Goal: Transaction & Acquisition: Purchase product/service

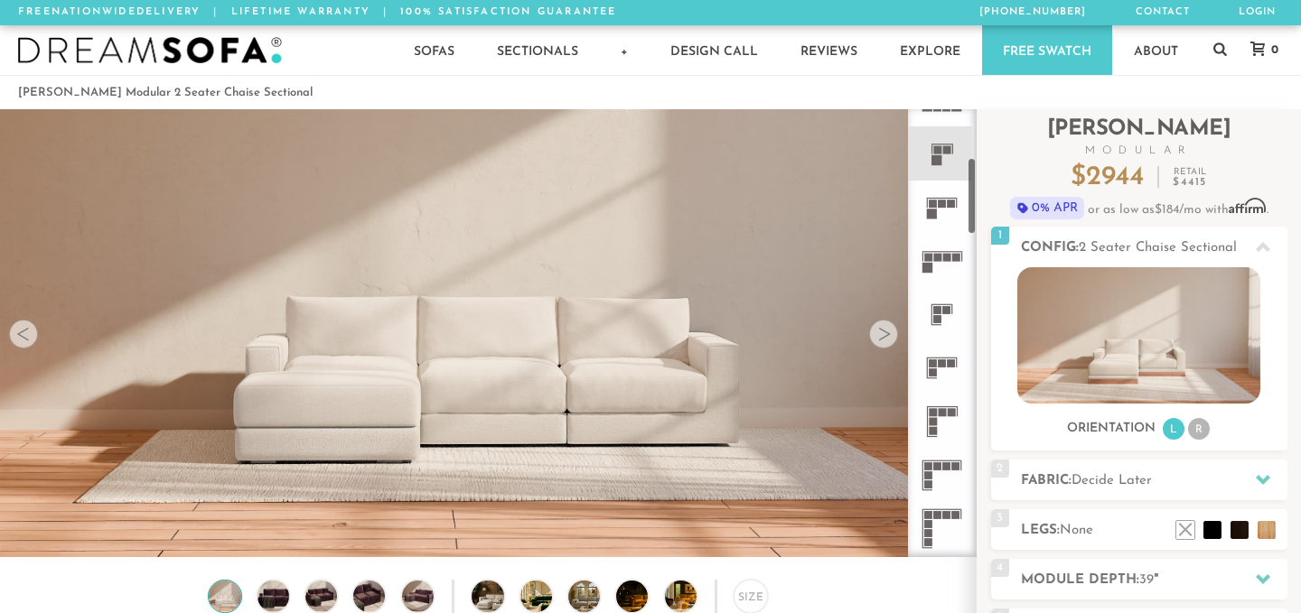
scroll to position [325, 0]
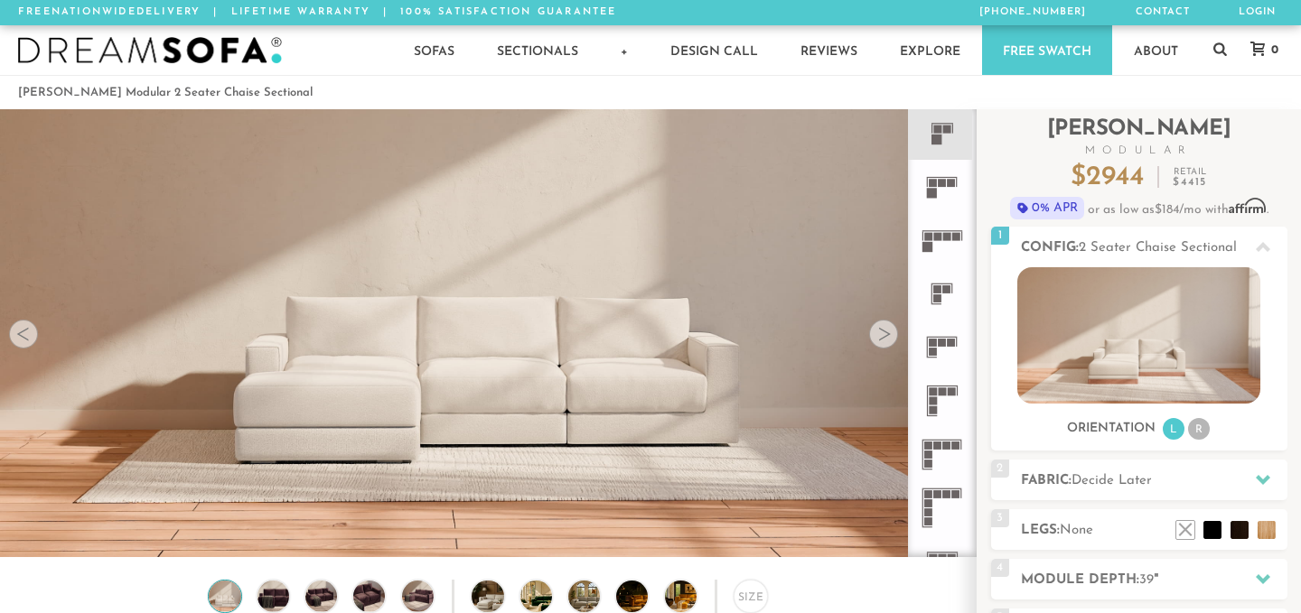
click at [943, 395] on rect at bounding box center [943, 392] width 8 height 8
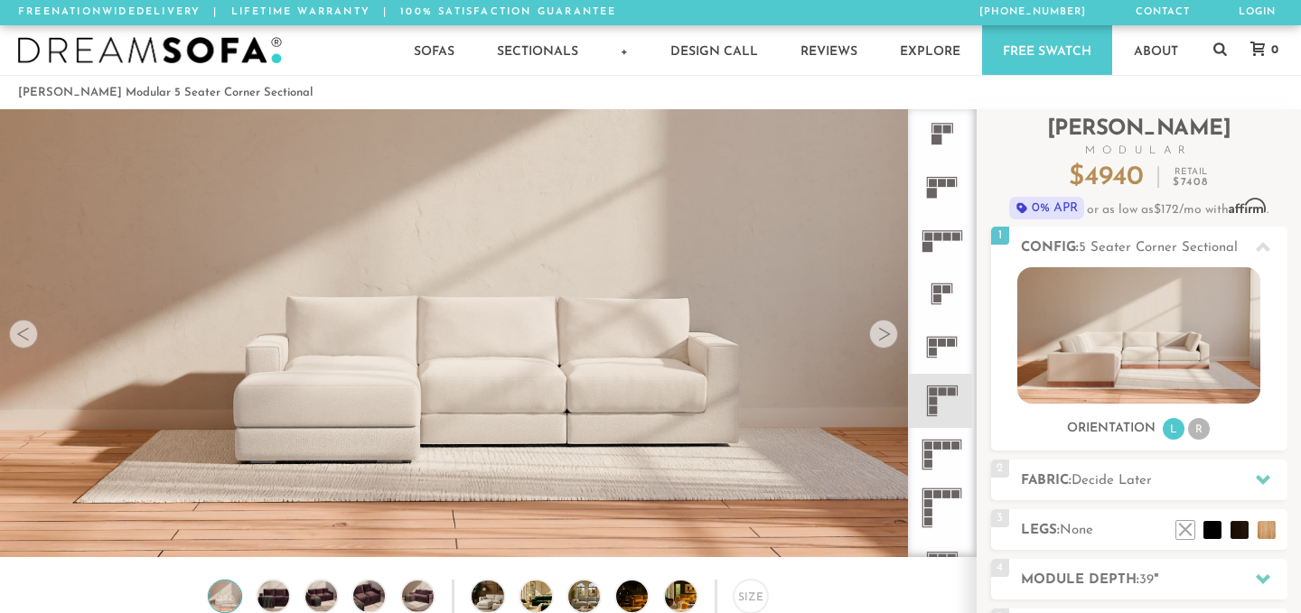
click at [948, 451] on icon at bounding box center [941, 454] width 53 height 53
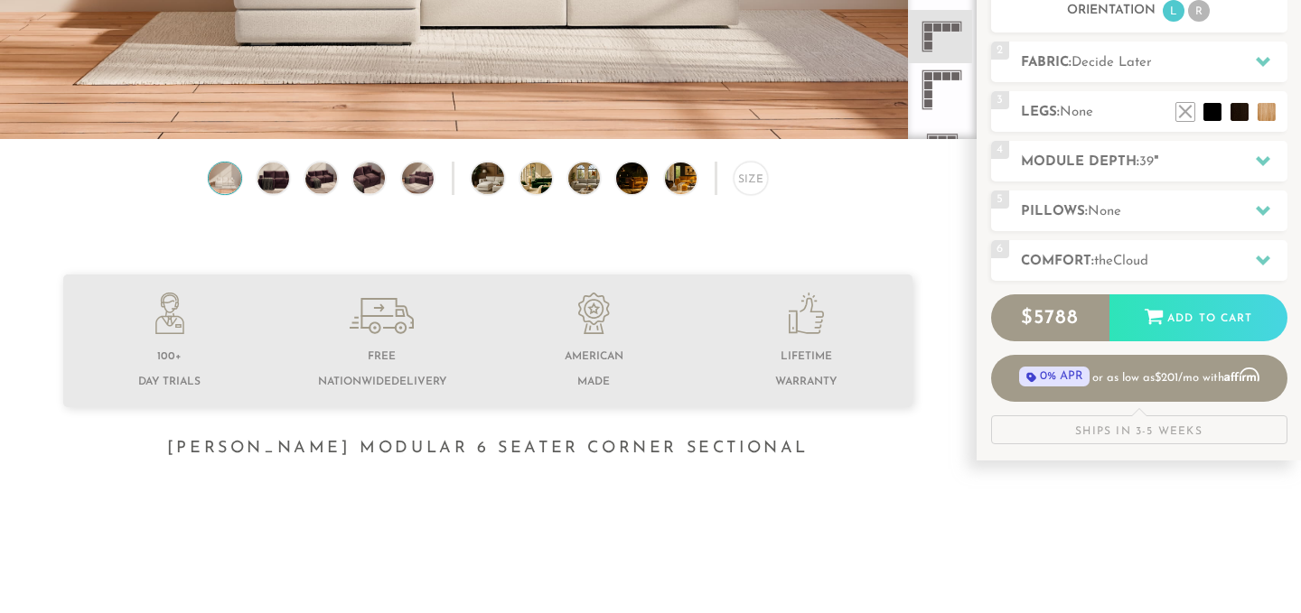
scroll to position [469, 0]
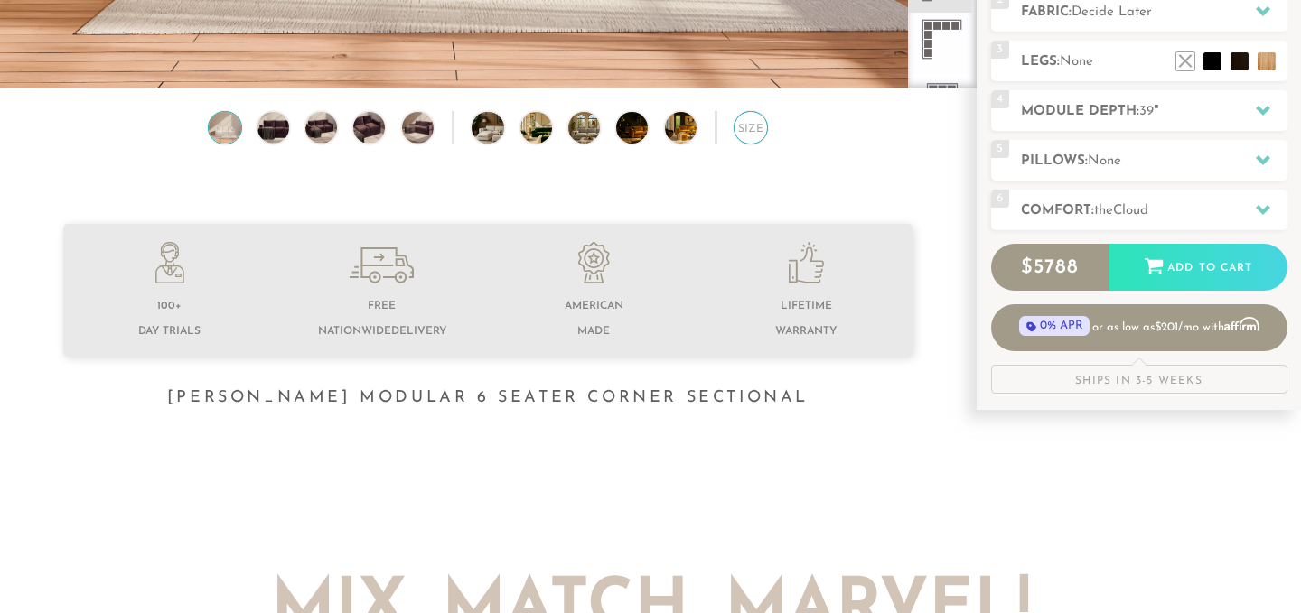
click at [753, 143] on div "Size" at bounding box center [750, 127] width 33 height 33
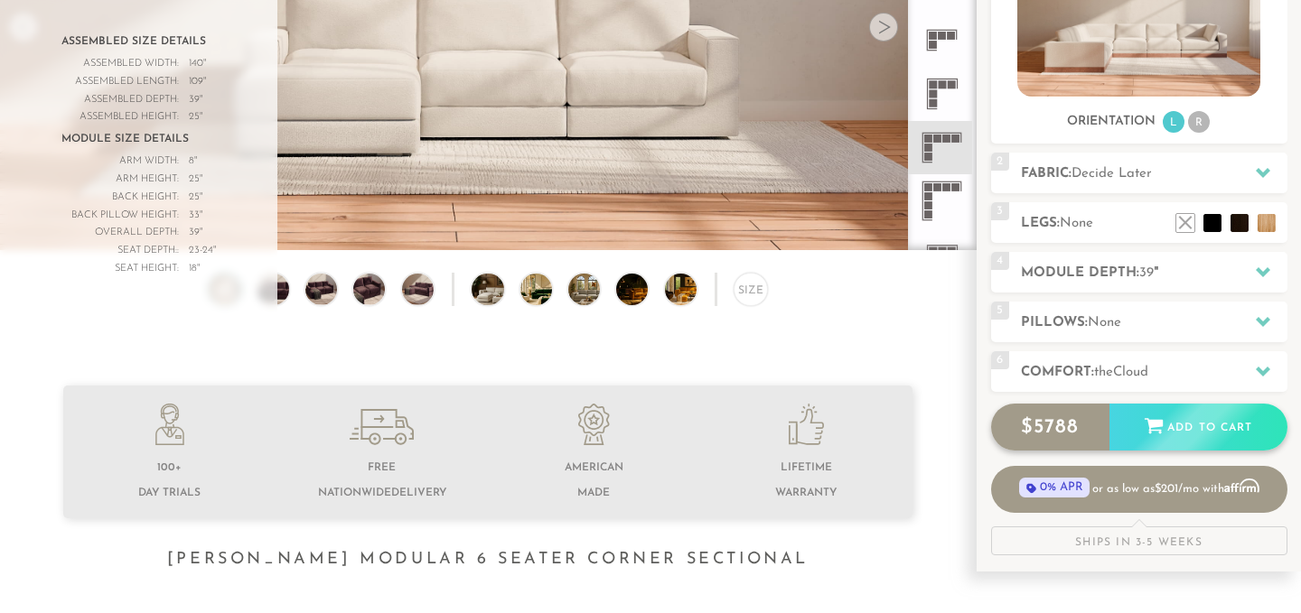
scroll to position [296, 0]
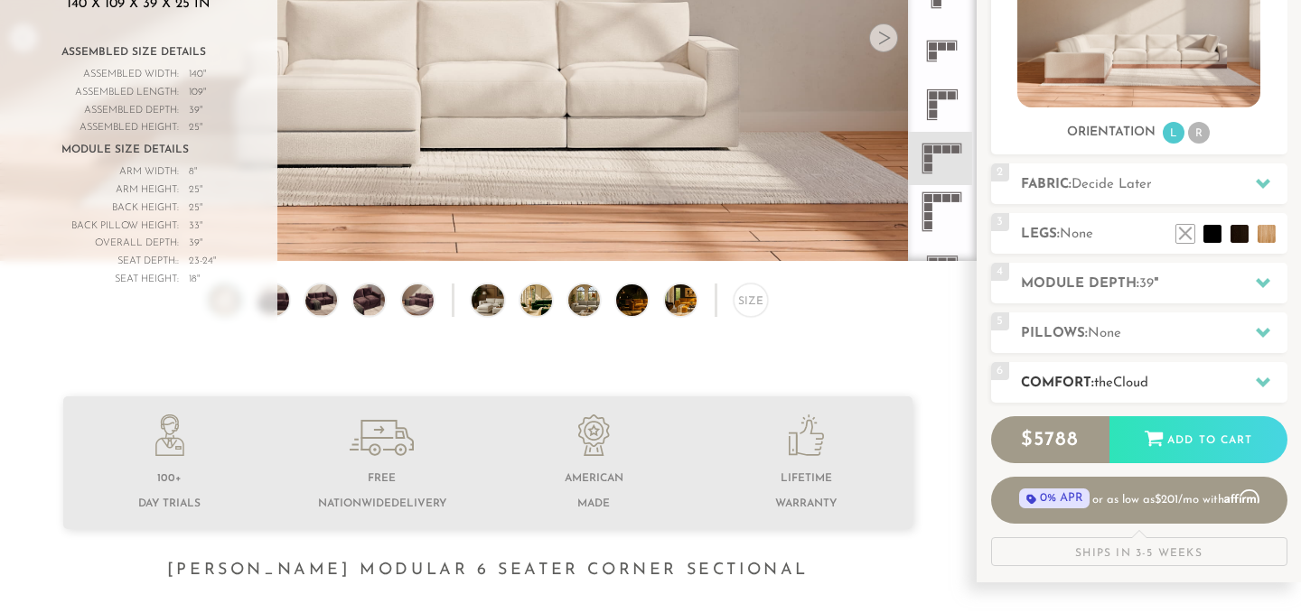
click at [1157, 370] on div "6 Comfort: the Cloud soft" at bounding box center [1139, 382] width 296 height 41
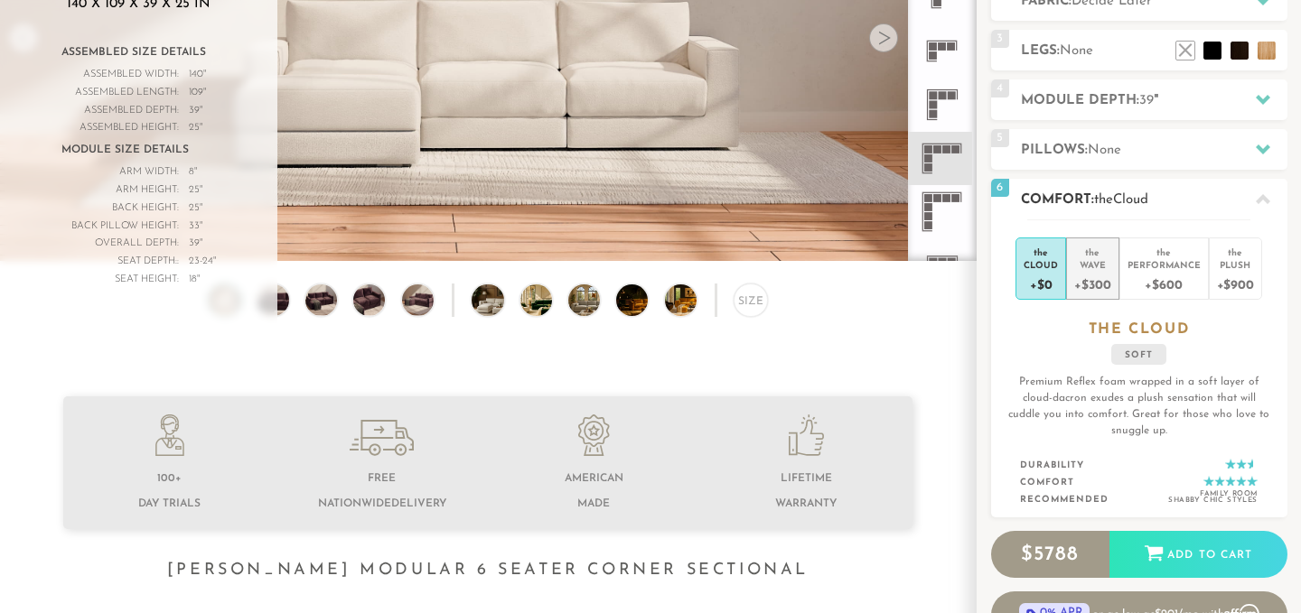
click at [1101, 276] on div "+$300" at bounding box center [1092, 284] width 36 height 26
click at [1143, 197] on span "Wave" at bounding box center [1130, 200] width 34 height 14
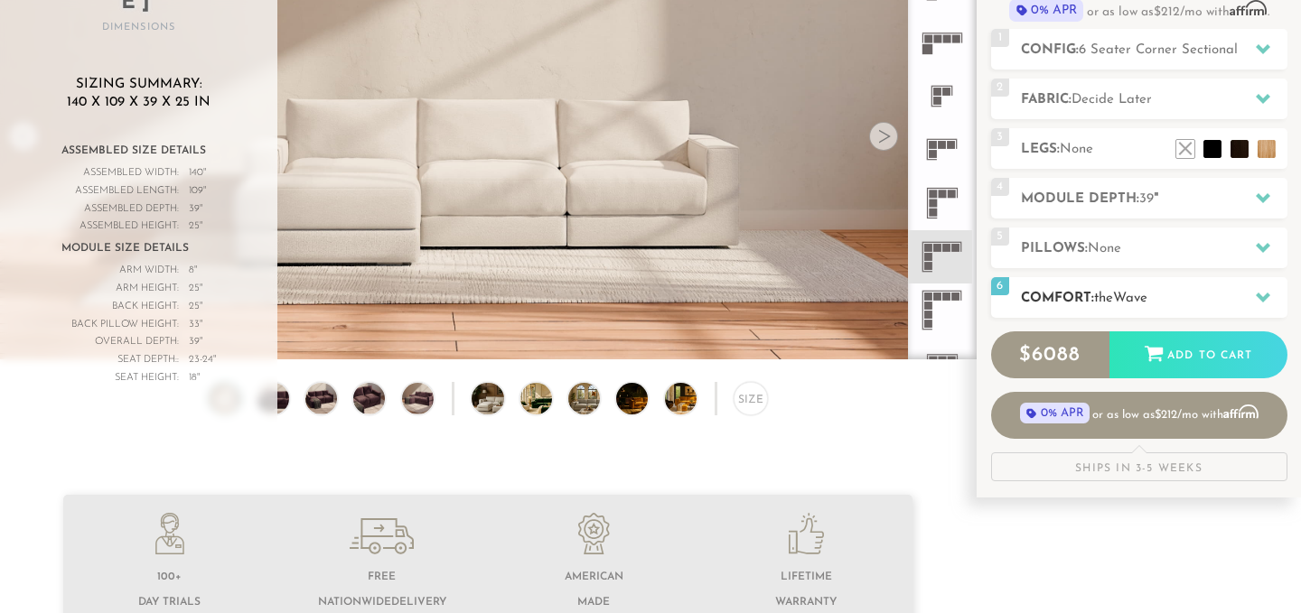
scroll to position [0, 0]
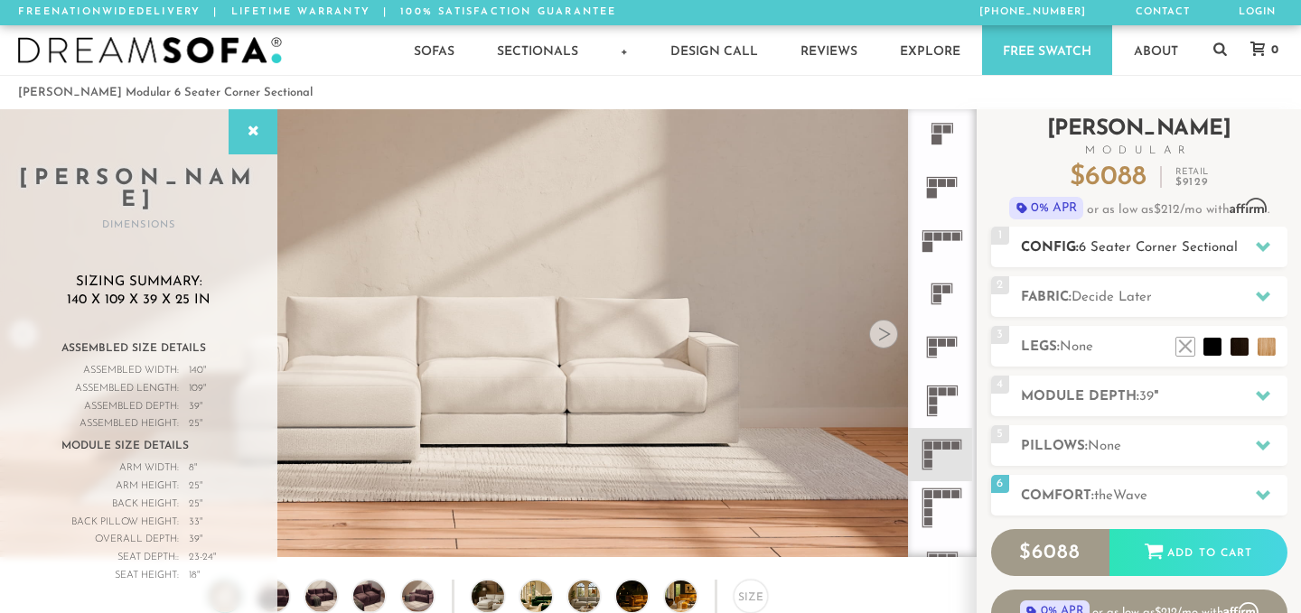
click at [1118, 241] on span "6 Seater Corner Sectional" at bounding box center [1158, 248] width 159 height 14
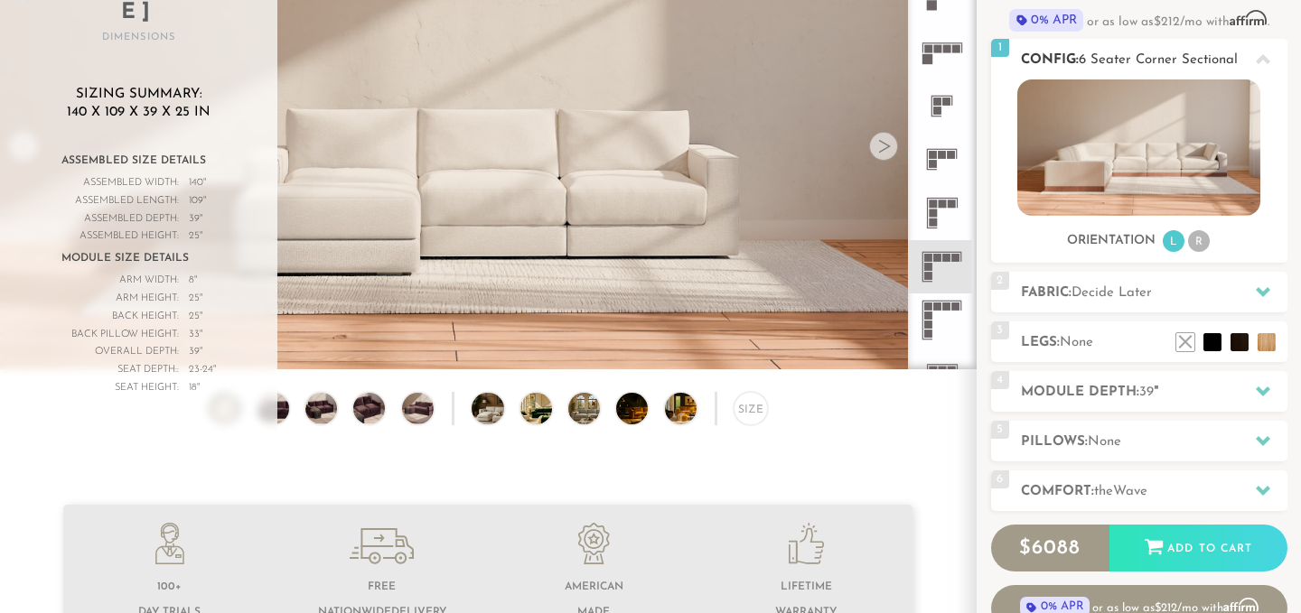
scroll to position [197, 0]
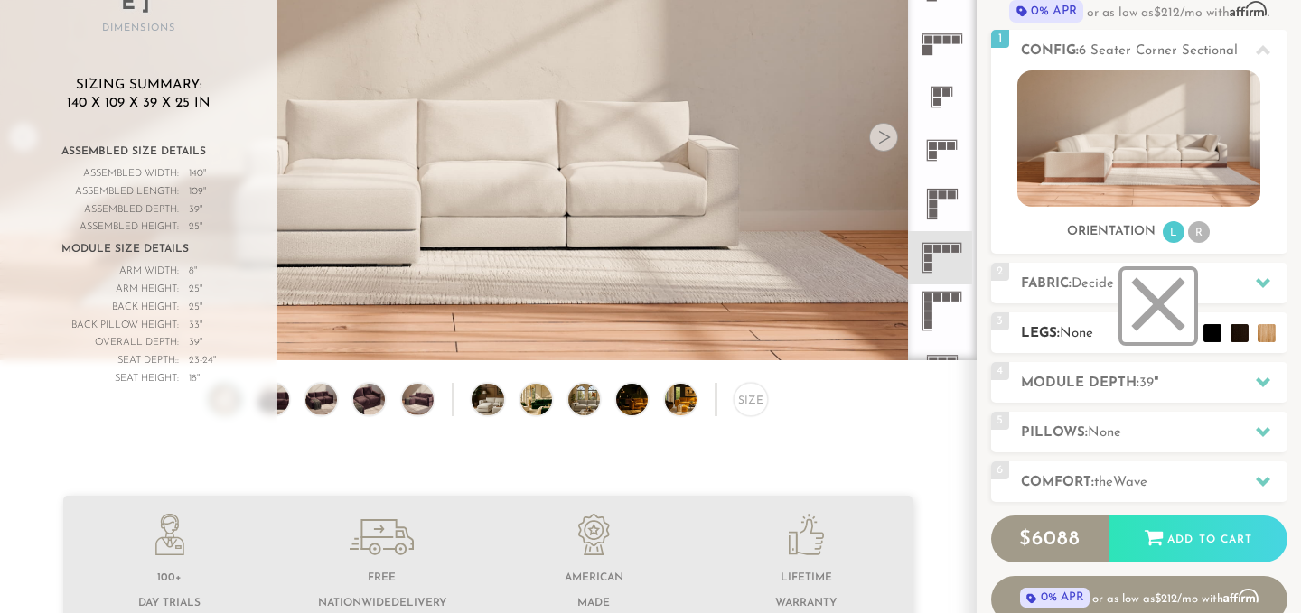
click at [1184, 335] on li at bounding box center [1158, 306] width 72 height 72
click at [1107, 417] on div "5 Pillows: None" at bounding box center [1139, 432] width 296 height 41
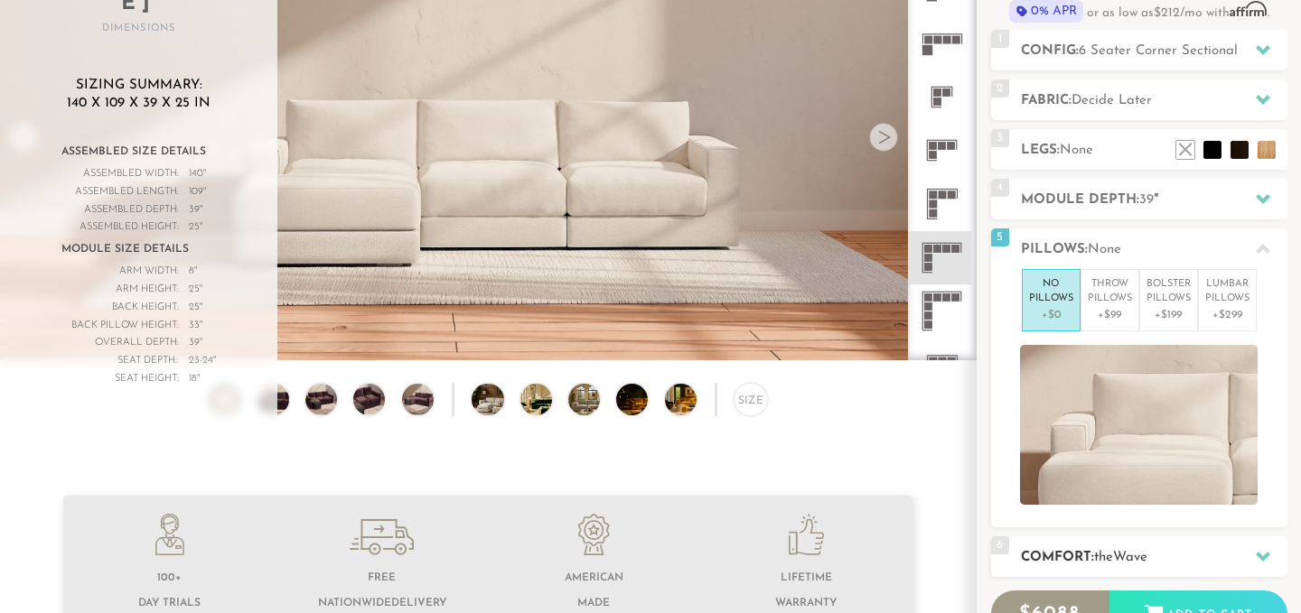
click at [1073, 539] on div "6 Comfort: the Wave medium" at bounding box center [1139, 557] width 296 height 41
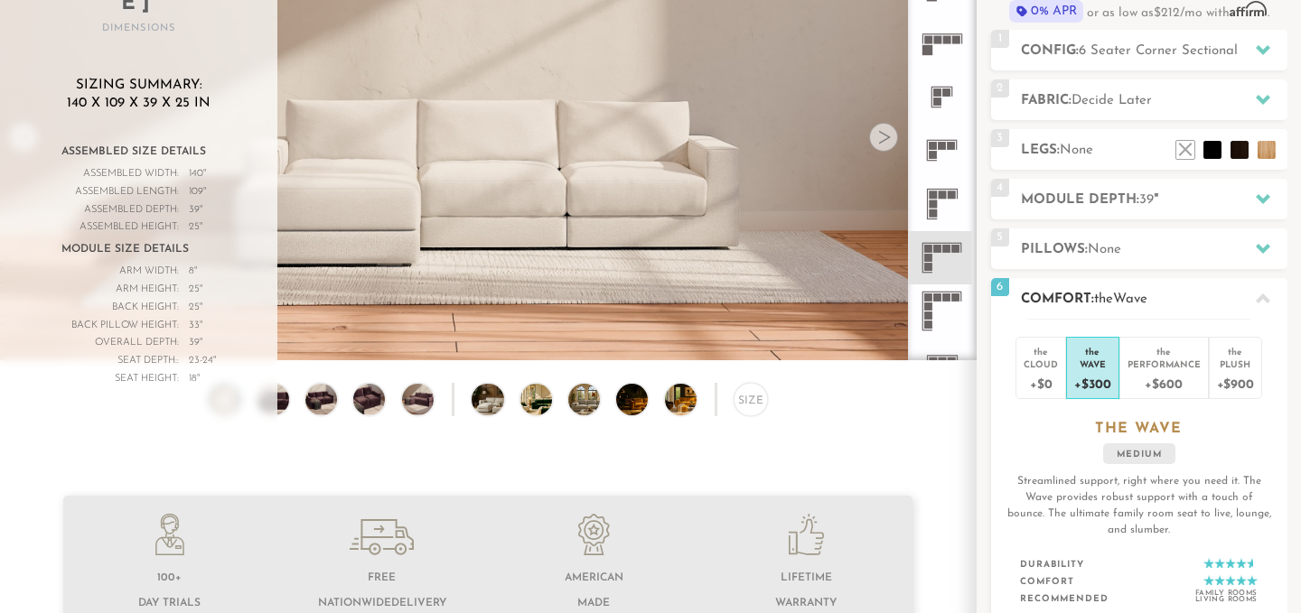
click at [1156, 291] on h2 "Comfort: the Wave" at bounding box center [1154, 299] width 267 height 21
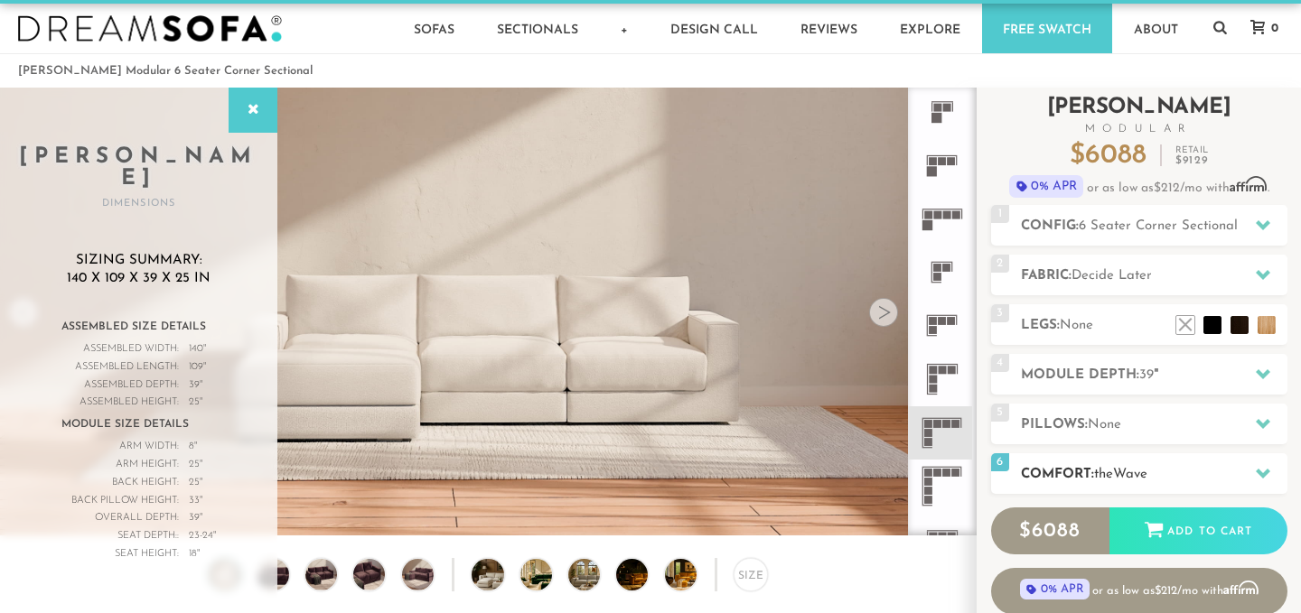
scroll to position [20, 0]
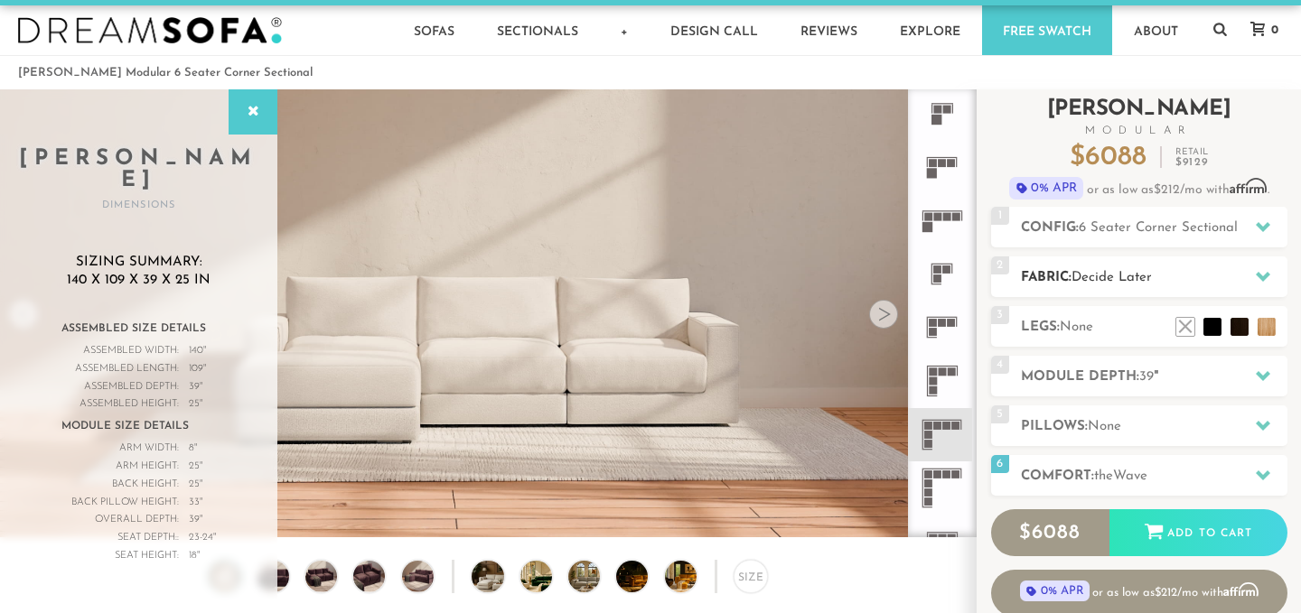
click at [1145, 272] on span "Decide Later" at bounding box center [1111, 278] width 80 height 14
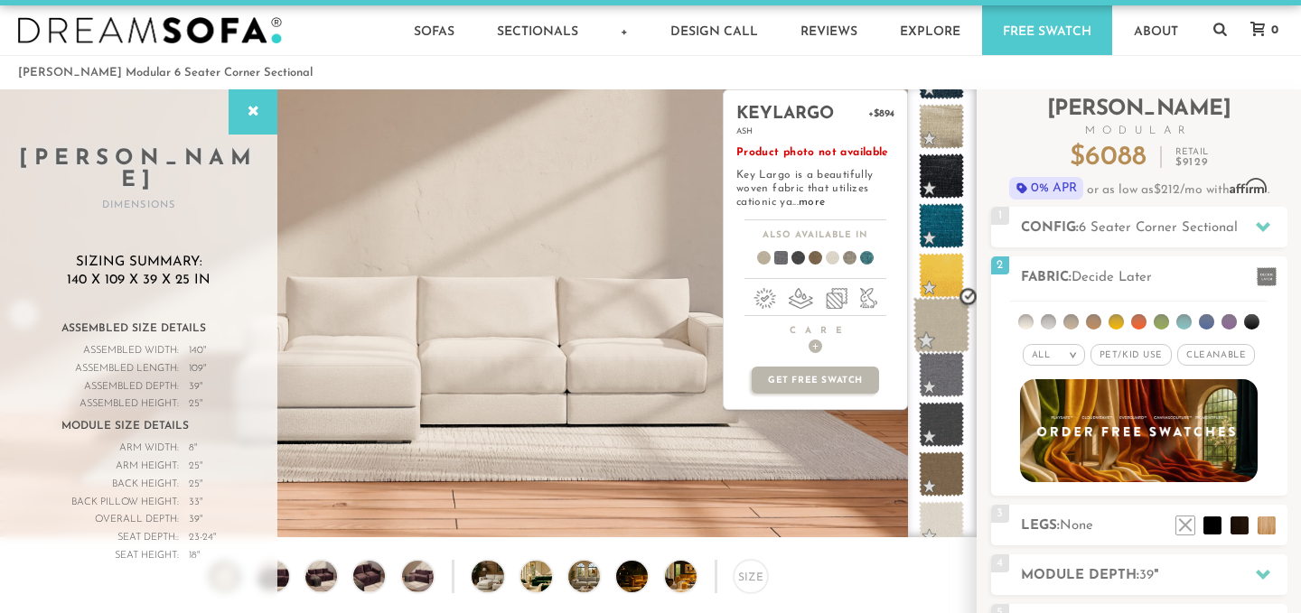
scroll to position [4218, 0]
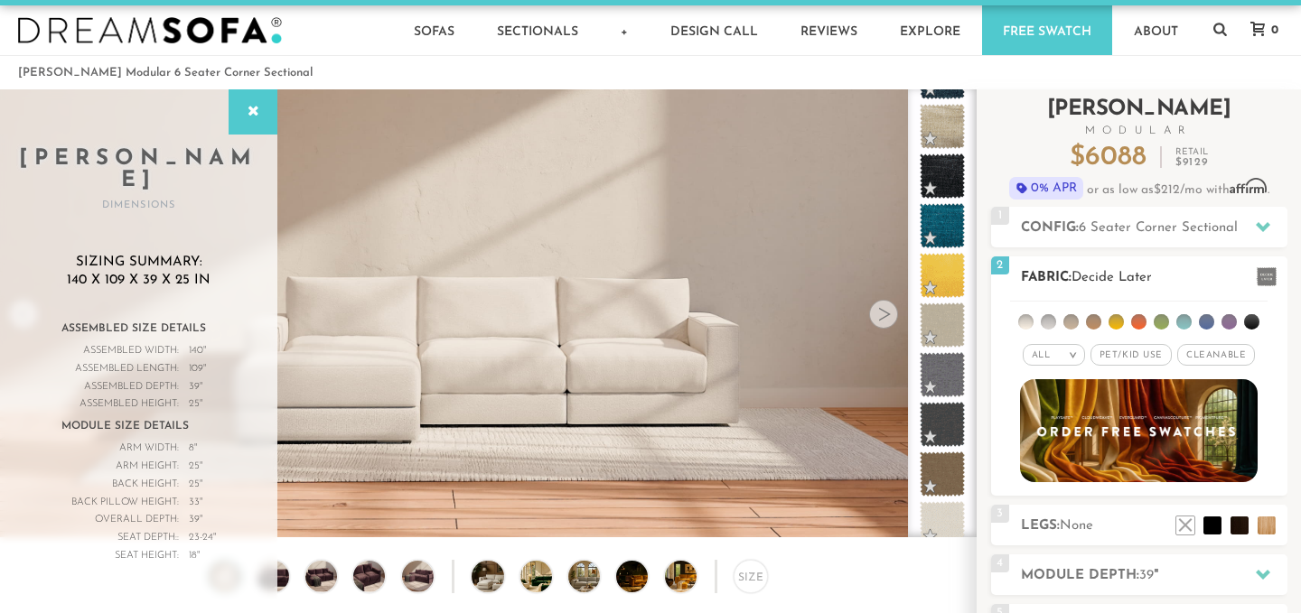
click at [1087, 271] on span "Decide Later" at bounding box center [1111, 278] width 80 height 14
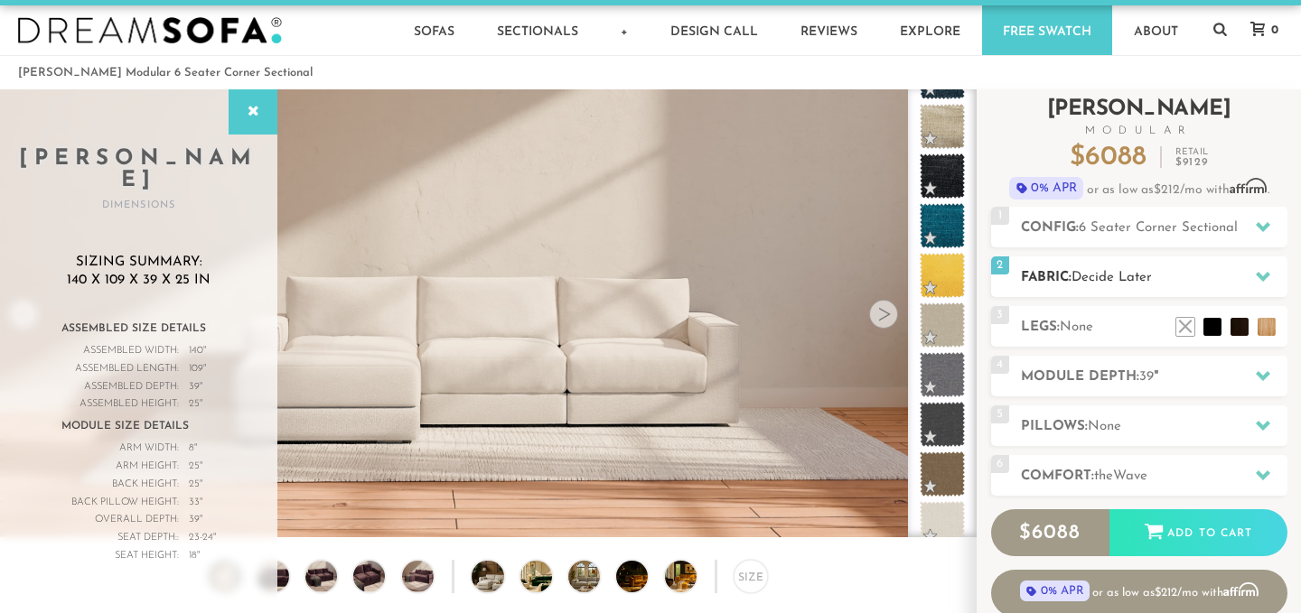
scroll to position [0, 0]
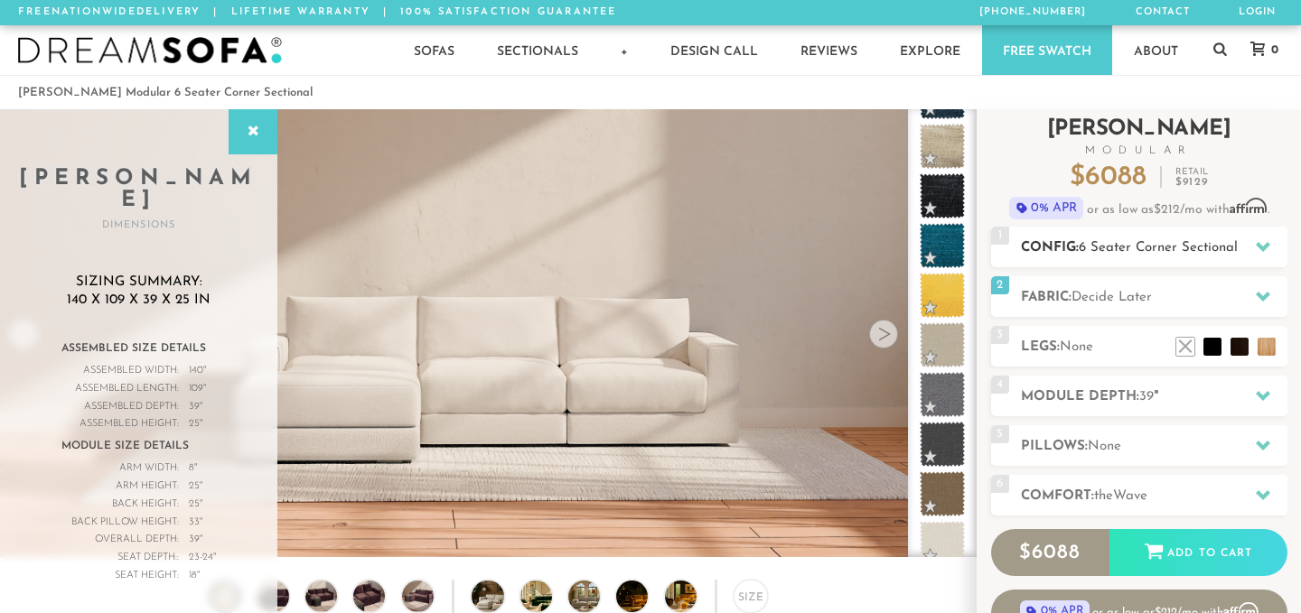
click at [1091, 253] on span "6 Seater Corner Sectional" at bounding box center [1158, 248] width 159 height 14
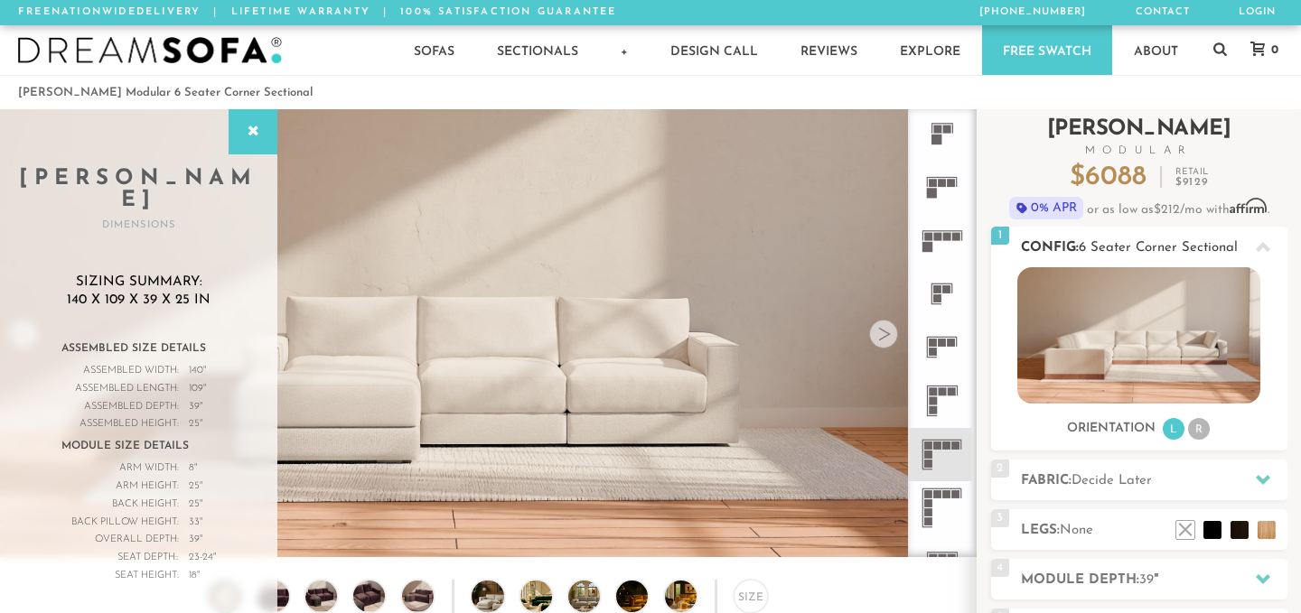
click at [1193, 431] on li "R" at bounding box center [1199, 429] width 22 height 22
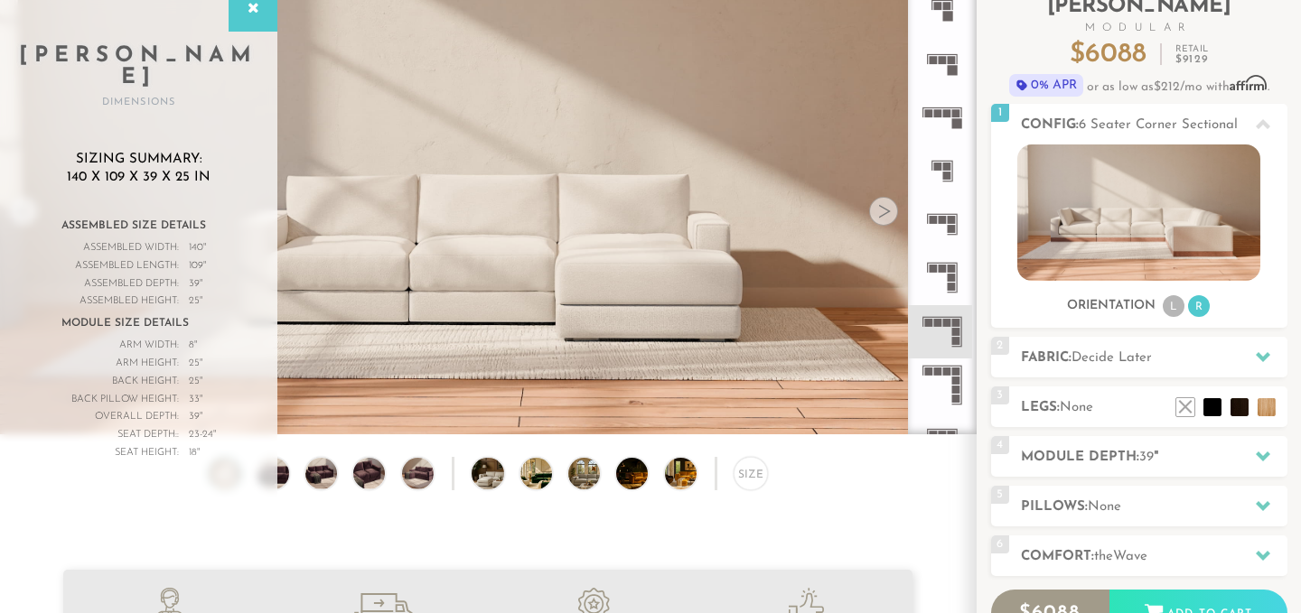
scroll to position [124, 0]
click at [1177, 317] on ul "L R" at bounding box center [1186, 306] width 51 height 24
click at [1175, 310] on li "L" at bounding box center [1174, 306] width 22 height 22
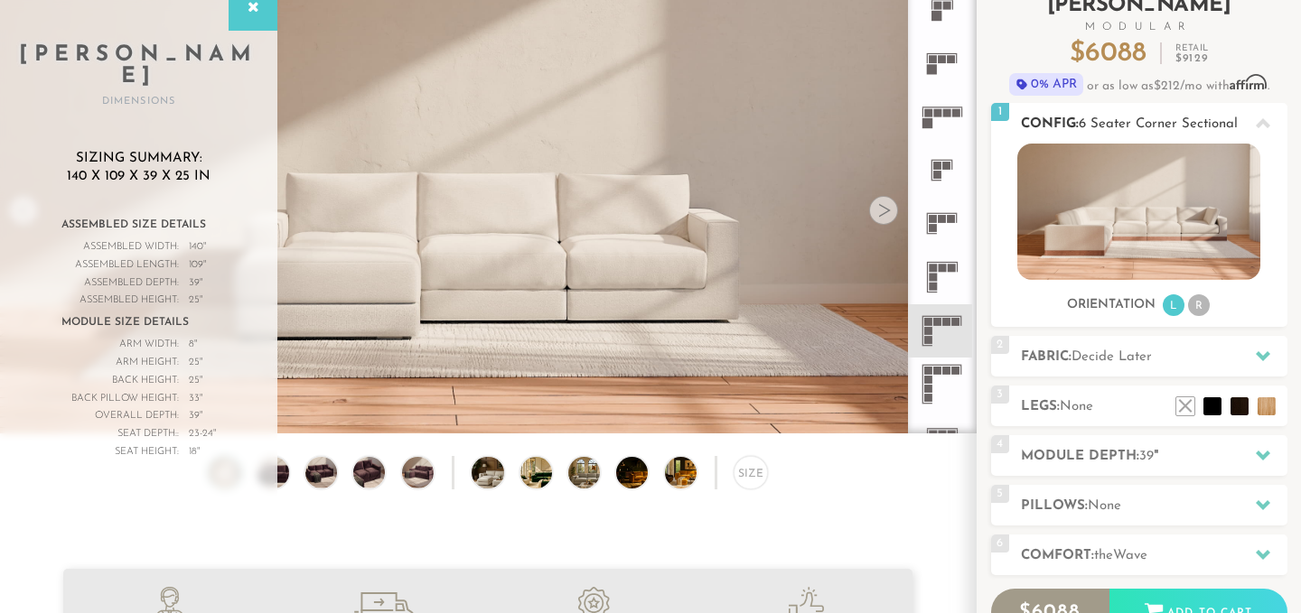
click at [1201, 308] on li "R" at bounding box center [1199, 306] width 22 height 22
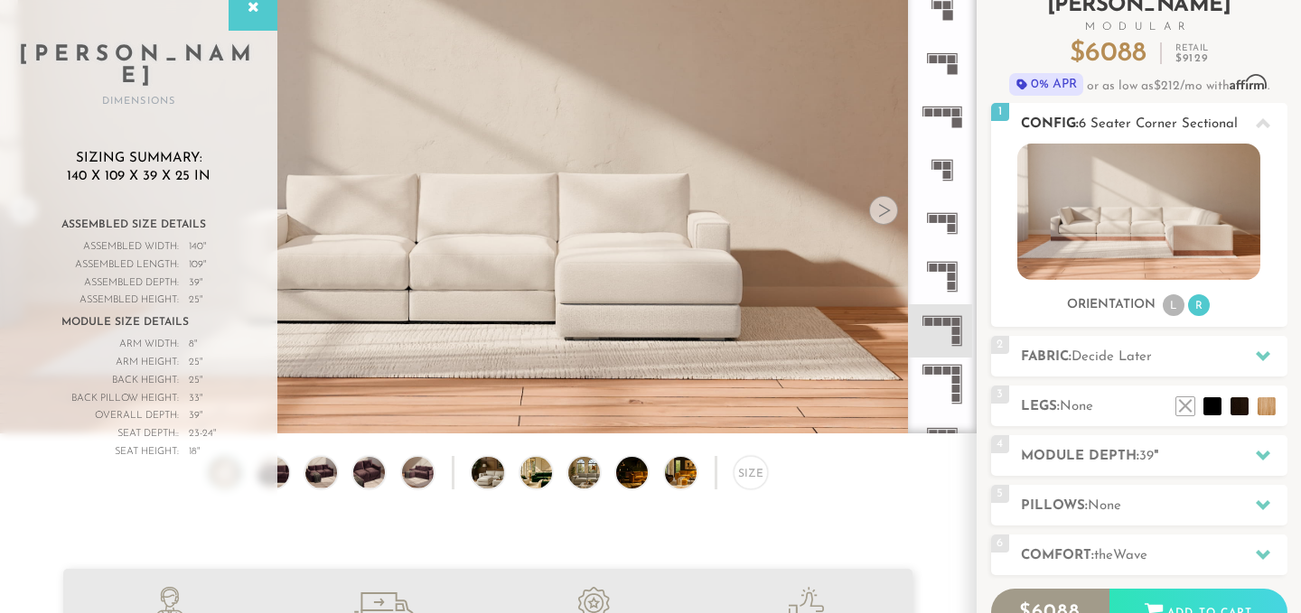
click at [1173, 305] on li "L" at bounding box center [1174, 306] width 22 height 22
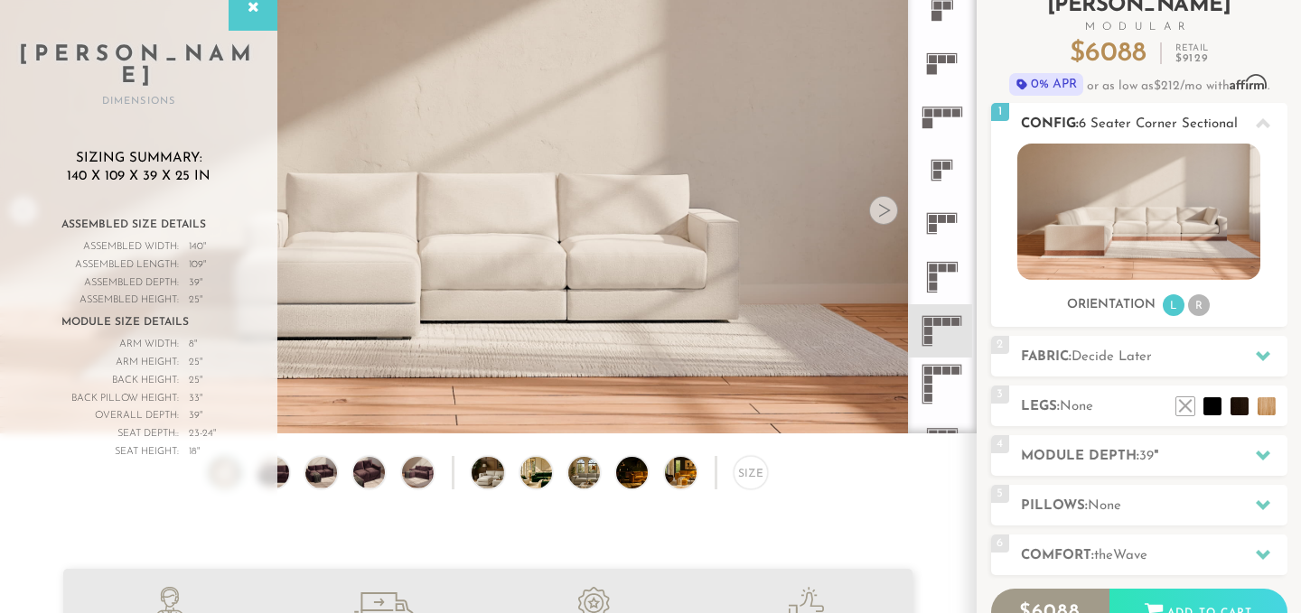
click at [1193, 305] on li "R" at bounding box center [1199, 306] width 22 height 22
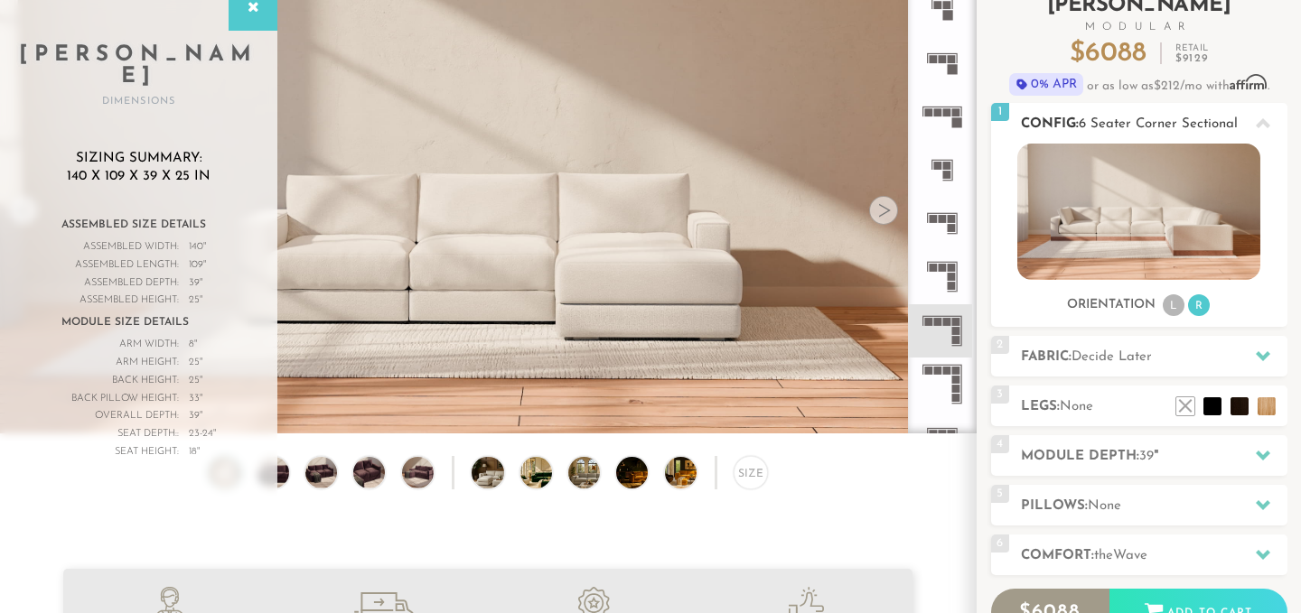
click at [1184, 310] on ul "L R" at bounding box center [1186, 306] width 51 height 24
click at [1169, 310] on li "L" at bounding box center [1174, 306] width 22 height 22
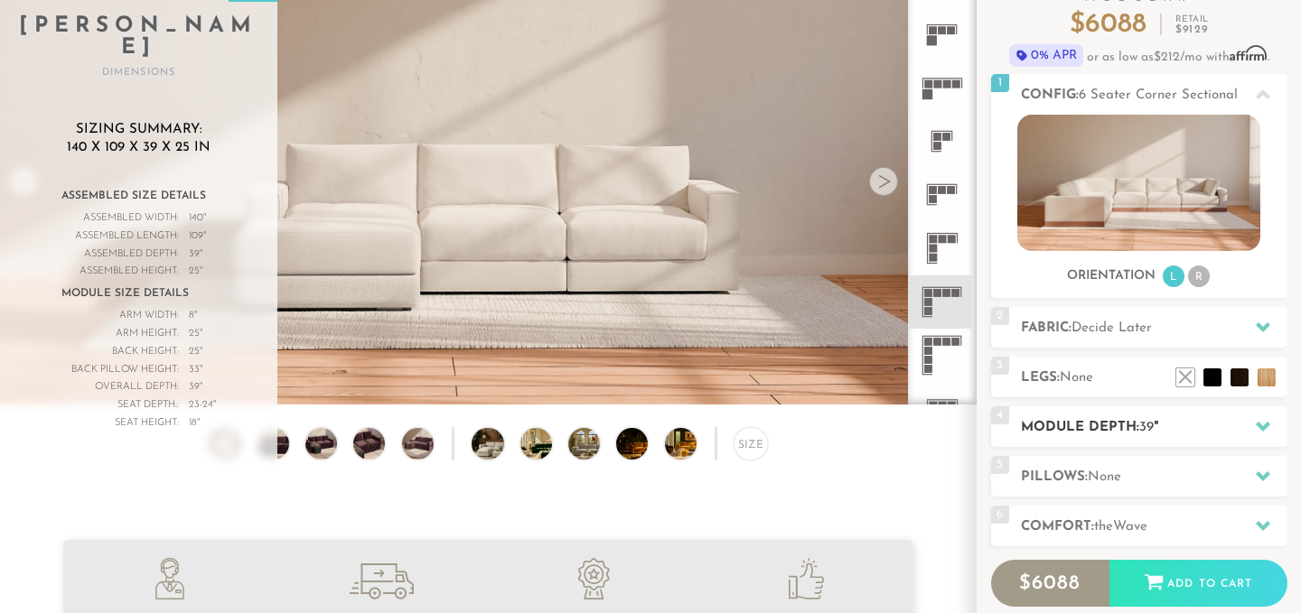
scroll to position [195, 0]
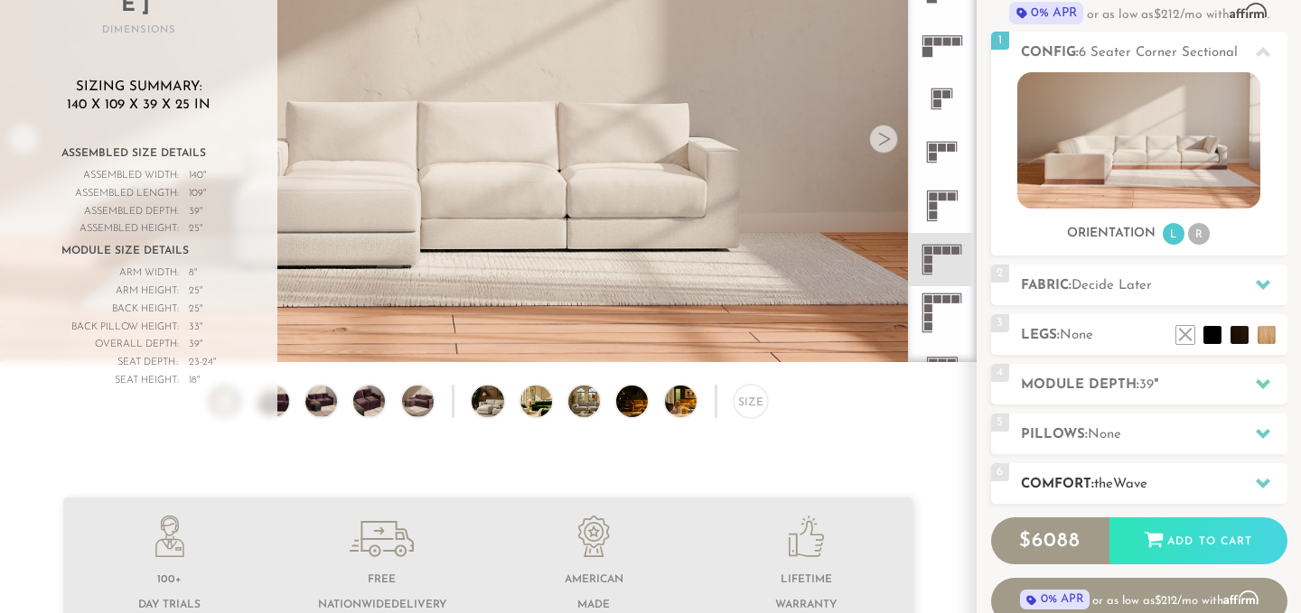
click at [1161, 490] on h2 "Comfort: the Wave" at bounding box center [1154, 484] width 267 height 21
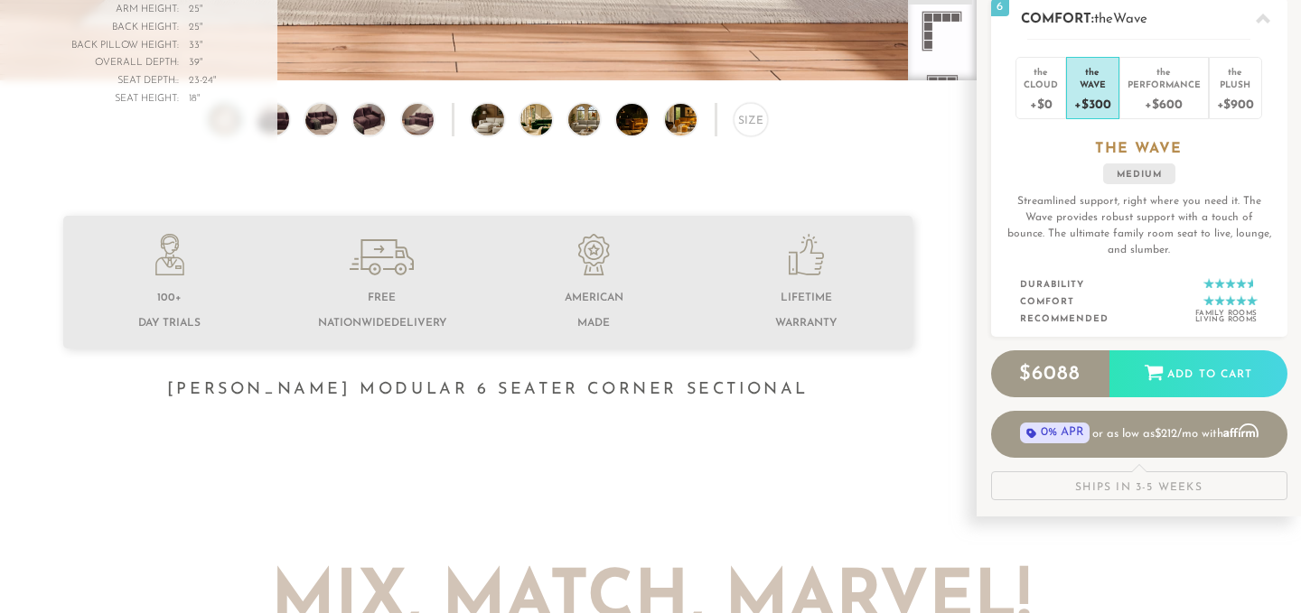
scroll to position [484, 0]
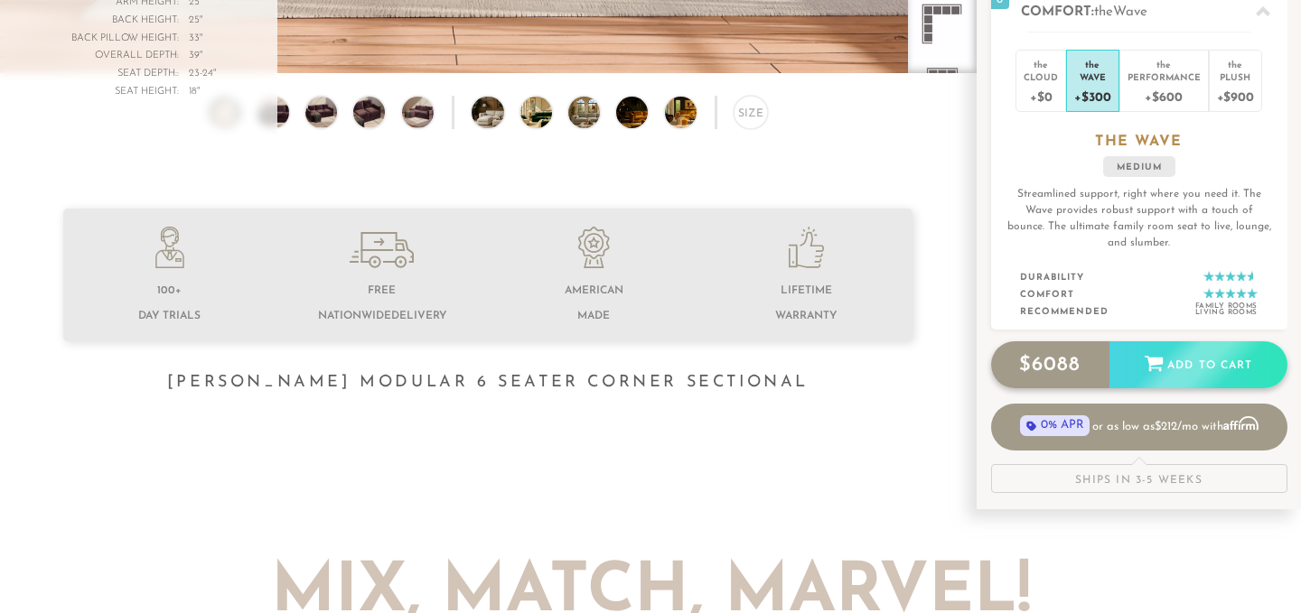
click at [1209, 362] on div "$ 6088 Add to Cart" at bounding box center [1139, 365] width 296 height 47
